Goal: Task Accomplishment & Management: Use online tool/utility

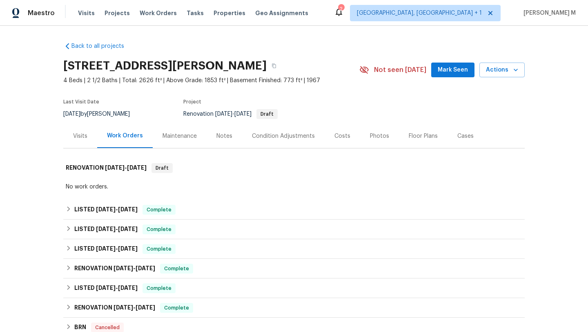
click at [82, 137] on div "Visits" at bounding box center [80, 136] width 14 height 8
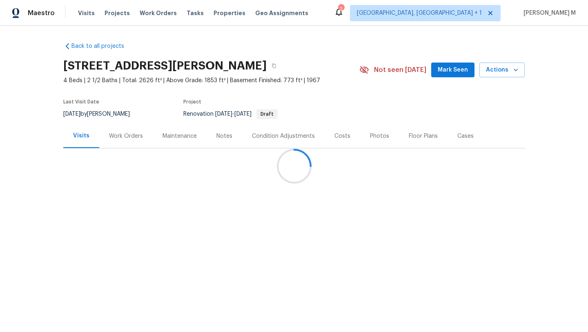
click at [121, 138] on div at bounding box center [294, 166] width 588 height 332
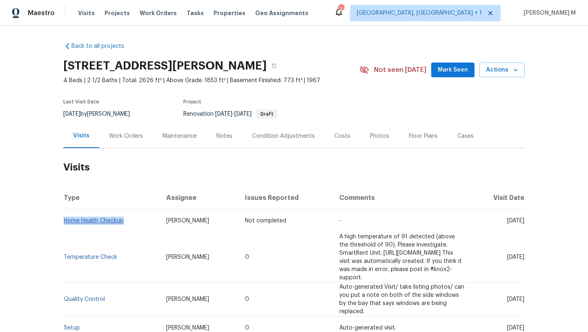
copy link "Home Health Checkup"
drag, startPoint x: 123, startPoint y: 221, endPoint x: 61, endPoint y: 219, distance: 62.5
click at [63, 219] on td "Home Health Checkup" at bounding box center [111, 220] width 96 height 23
drag, startPoint x: 489, startPoint y: 221, endPoint x: 506, endPoint y: 221, distance: 17.6
click at [507, 221] on span "Fri, Sep 26 2025" at bounding box center [515, 221] width 17 height 6
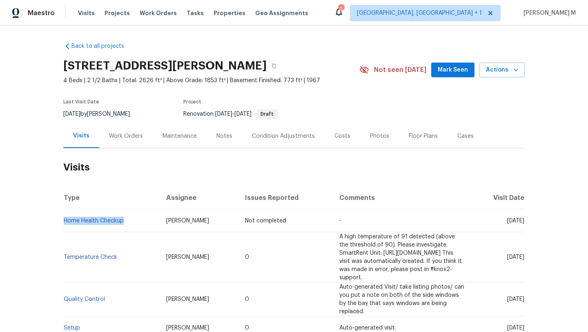
copy span "Sep 26"
click at [129, 142] on div "Work Orders" at bounding box center [126, 136] width 54 height 24
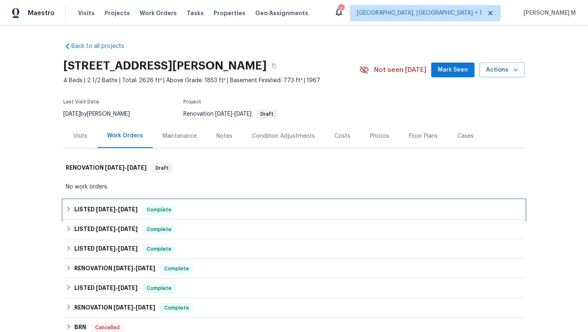
click at [128, 205] on h6 "LISTED 9/17/25 - 9/23/25" at bounding box center [105, 210] width 63 height 10
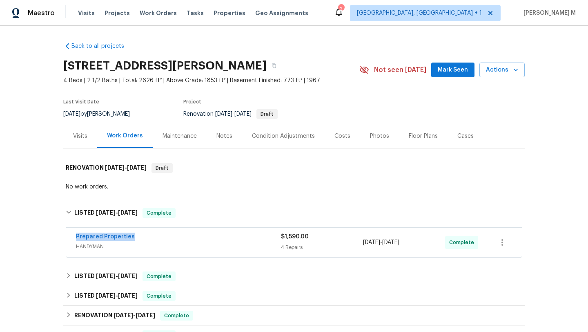
copy link "Prepared Properties"
drag, startPoint x: 73, startPoint y: 235, endPoint x: 153, endPoint y: 235, distance: 80.1
click at [153, 235] on div "Prepared Properties HANDYMAN $1,590.00 4 Repairs 9/20/2025 - 9/23/2025 Complete" at bounding box center [294, 242] width 456 height 29
copy span "9/20/2025 - 9/23/2025"
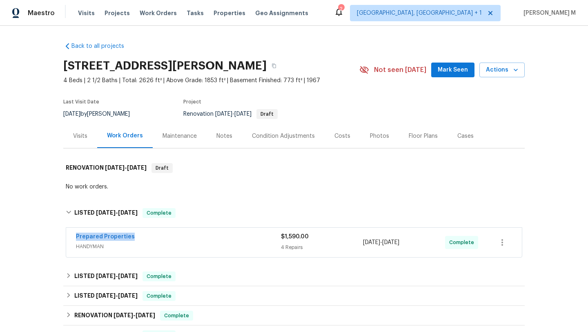
drag, startPoint x: 361, startPoint y: 243, endPoint x: 418, endPoint y: 244, distance: 57.2
click at [400, 244] on span "9/20/2025 - 9/23/2025" at bounding box center [381, 242] width 36 height 8
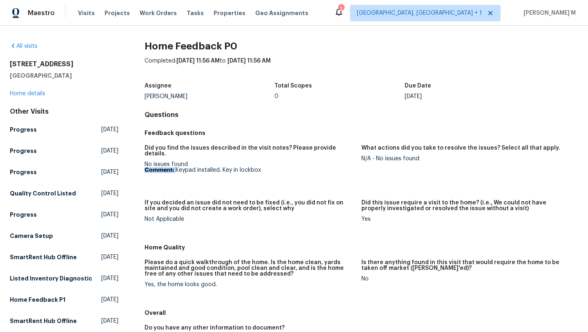
drag, startPoint x: 182, startPoint y: 163, endPoint x: 352, endPoint y: 158, distance: 169.6
click at [352, 158] on figure "Did you find the issues described in the visit notes? Please provide details. N…" at bounding box center [253, 167] width 217 height 45
drag, startPoint x: 206, startPoint y: 167, endPoint x: 186, endPoint y: 167, distance: 20.0
click at [205, 167] on figure "Did you find the issues described in the visit notes? Please provide details. N…" at bounding box center [253, 167] width 217 height 45
drag, startPoint x: 174, startPoint y: 165, endPoint x: 298, endPoint y: 165, distance: 124.2
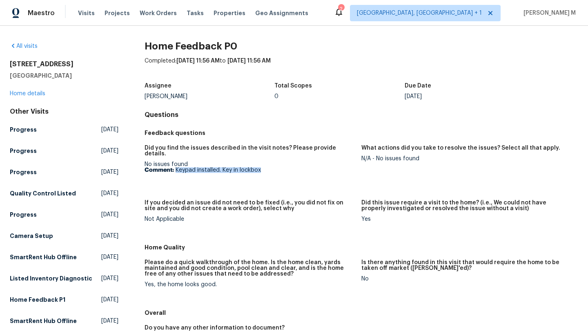
click at [298, 167] on p "Comment: Keypad installed. Key in lockbox" at bounding box center [250, 170] width 210 height 6
copy p "Keypad installed. Key in lockbox"
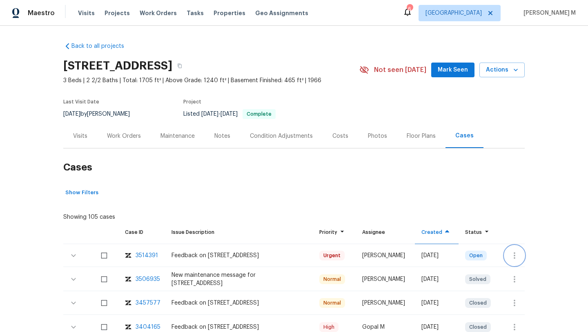
click at [514, 254] on icon "button" at bounding box center [515, 255] width 2 height 7
click at [515, 252] on li "Create a visit" at bounding box center [540, 254] width 85 height 13
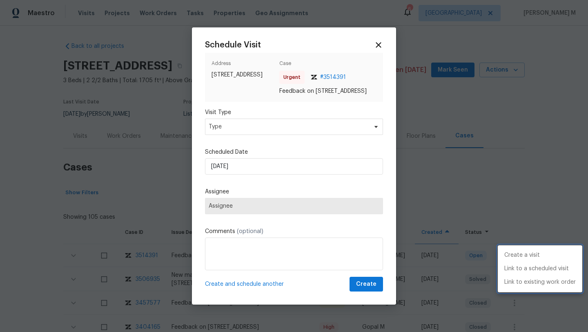
click at [248, 127] on div at bounding box center [294, 166] width 588 height 332
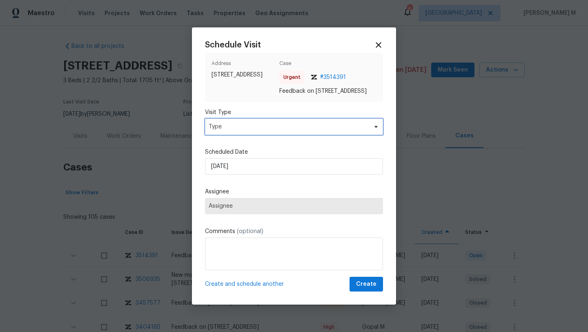
click at [248, 130] on span "Type" at bounding box center [288, 127] width 159 height 8
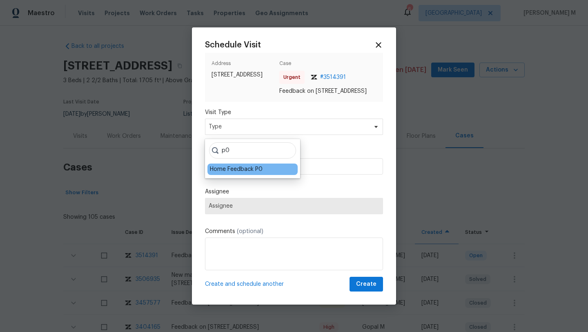
type input "p0"
click at [227, 168] on div "Home Feedback P0" at bounding box center [236, 169] width 53 height 8
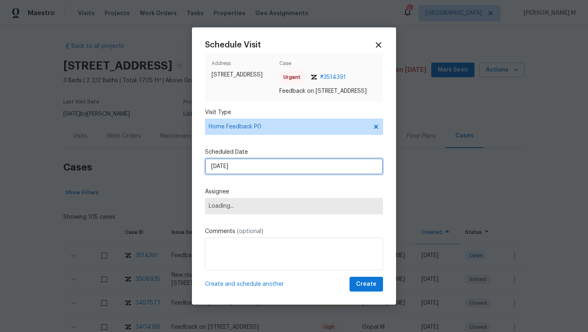
click at [232, 174] on input "24/09/2025" at bounding box center [294, 166] width 178 height 16
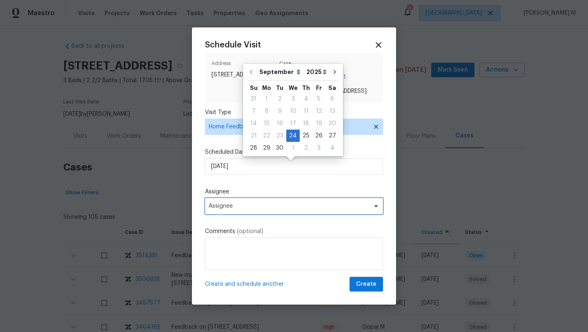
click at [239, 208] on span "Assignee" at bounding box center [289, 206] width 160 height 7
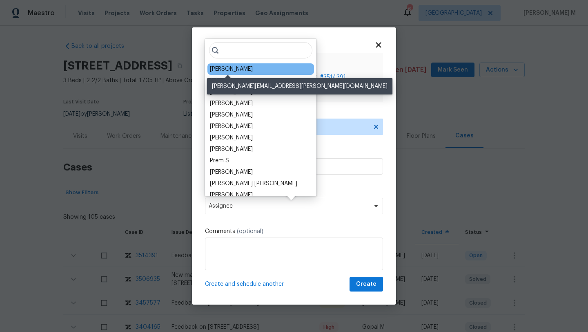
click at [231, 72] on div "Nelson Flores" at bounding box center [231, 69] width 43 height 8
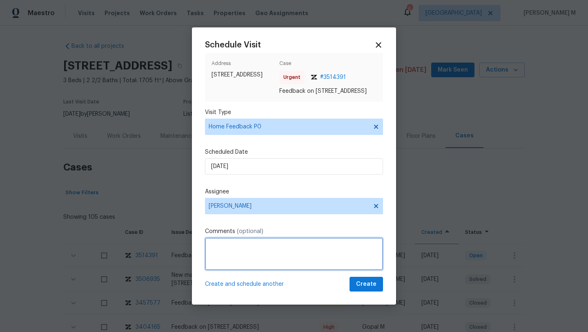
click at [219, 249] on textarea at bounding box center [294, 253] width 178 height 33
paste textarea "HPM VISIT NOTES: Flip State: Listed DOM: 364 No Of Time issue reported:2 Issue:…"
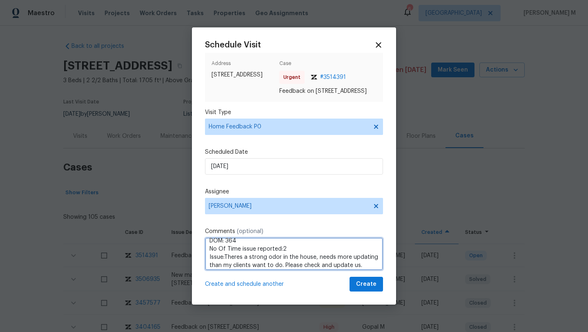
scroll to position [11, 0]
click at [0, 0] on div "house; it" at bounding box center [0, 0] width 0 height 0
type textarea "HPM VISIT NOTES: Flip State: Listed DOM: 364 No Of Time issue reported:2 Issue:…"
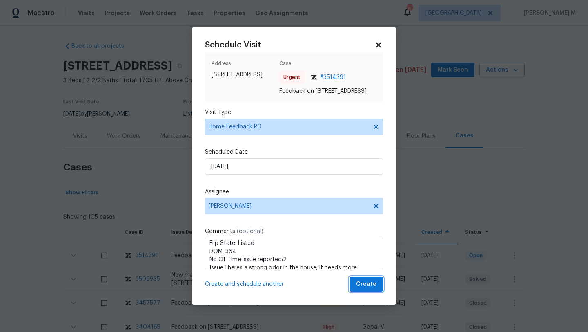
click at [358, 289] on span "Create" at bounding box center [366, 284] width 20 height 10
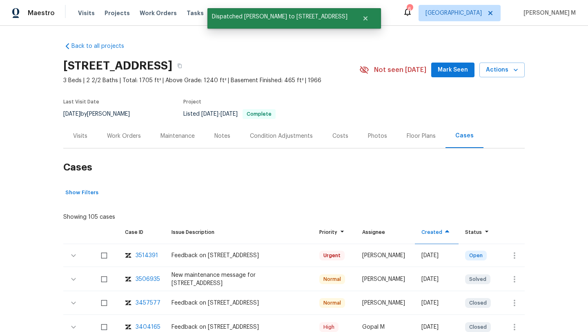
click at [83, 138] on div "Visits" at bounding box center [80, 136] width 14 height 8
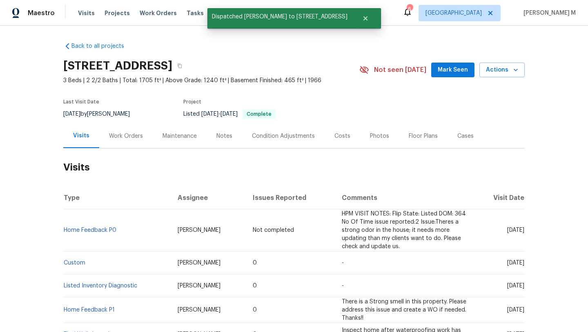
click at [122, 230] on td "Home Feedback P0" at bounding box center [117, 230] width 108 height 42
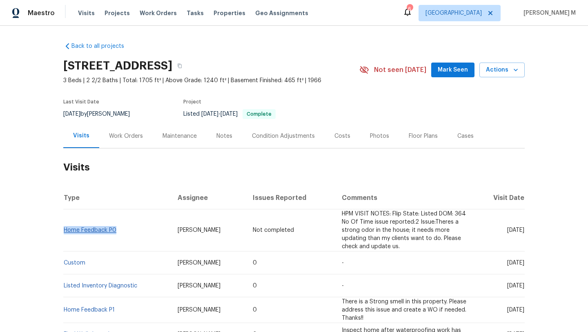
drag, startPoint x: 122, startPoint y: 230, endPoint x: 61, endPoint y: 232, distance: 61.3
click at [63, 232] on td "Home Feedback P0" at bounding box center [117, 230] width 108 height 42
